Goal: Information Seeking & Learning: Learn about a topic

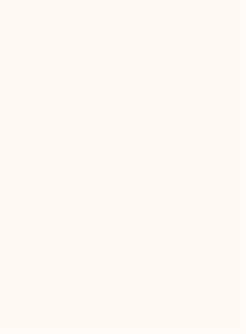
click at [213, 0] on html at bounding box center [123, 0] width 246 height 0
click at [212, 0] on html at bounding box center [123, 0] width 246 height 0
click at [214, 0] on html at bounding box center [123, 0] width 246 height 0
click at [215, 0] on html at bounding box center [123, 0] width 246 height 0
click at [40, 0] on html at bounding box center [123, 0] width 246 height 0
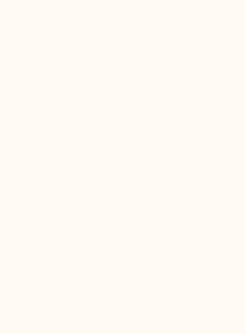
click at [52, 0] on html at bounding box center [123, 0] width 246 height 0
click at [50, 0] on html at bounding box center [123, 0] width 246 height 0
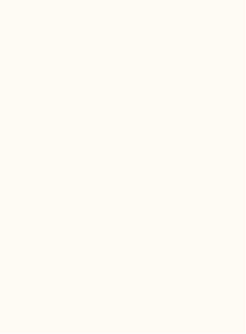
click at [50, 0] on html at bounding box center [123, 0] width 246 height 0
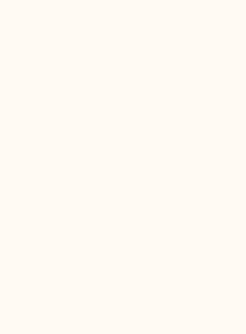
click at [50, 0] on html at bounding box center [123, 0] width 246 height 0
click at [49, 0] on html at bounding box center [123, 0] width 246 height 0
click at [56, 0] on html at bounding box center [123, 0] width 246 height 0
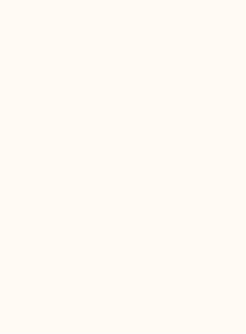
click at [56, 0] on html at bounding box center [123, 0] width 246 height 0
click at [55, 0] on html at bounding box center [123, 0] width 246 height 0
click at [56, 0] on html at bounding box center [123, 0] width 246 height 0
click at [55, 0] on html at bounding box center [123, 0] width 246 height 0
click at [56, 0] on html at bounding box center [123, 0] width 246 height 0
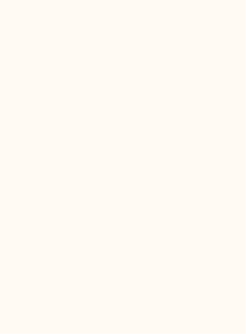
click at [54, 0] on html at bounding box center [123, 0] width 246 height 0
